Goal: Check status

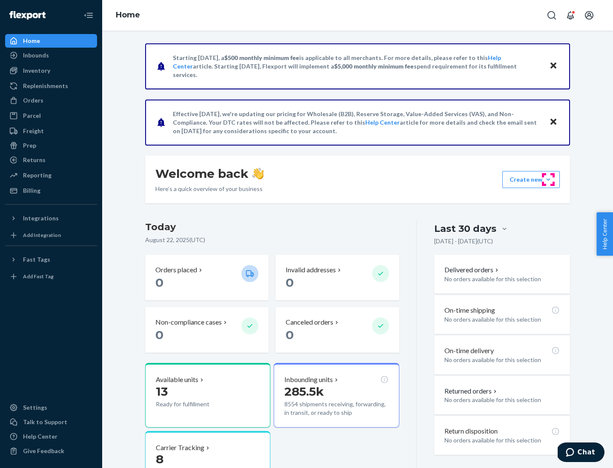
click at [548, 180] on button "Create new Create new inbound Create new order Create new product" at bounding box center [530, 179] width 57 height 17
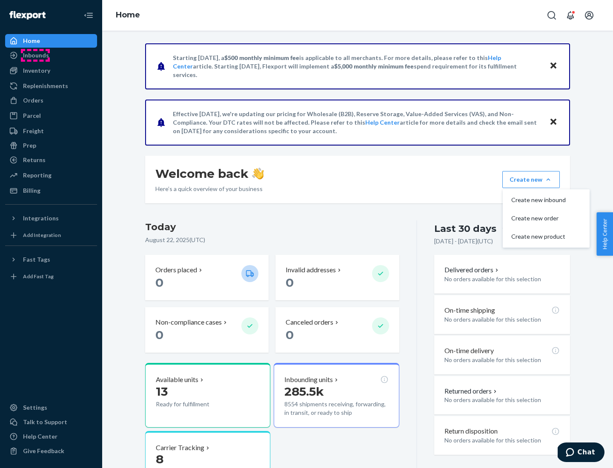
click at [35, 55] on div "Inbounds" at bounding box center [36, 55] width 26 height 9
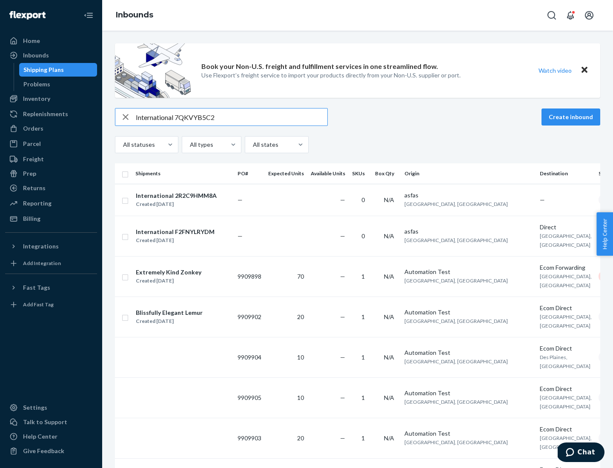
type input "International 7QKVYB5C29"
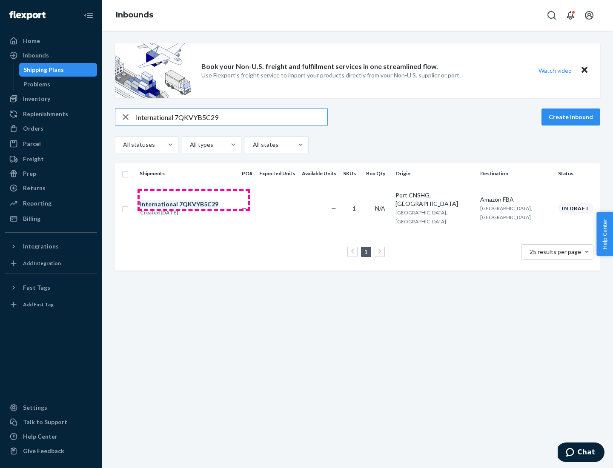
click at [194, 209] on div "Created [DATE]" at bounding box center [179, 213] width 78 height 9
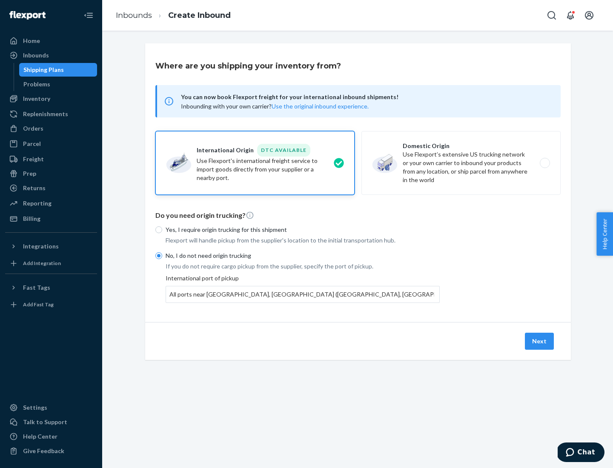
click at [540, 341] on button "Next" at bounding box center [539, 341] width 29 height 17
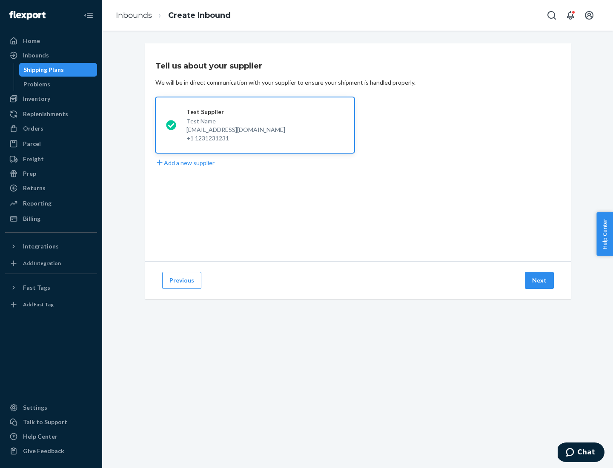
click at [540, 281] on button "Next" at bounding box center [539, 280] width 29 height 17
